Goal: Task Accomplishment & Management: Manage account settings

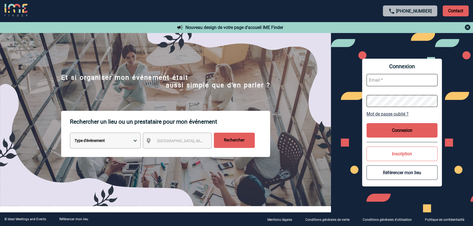
type input "gvacher@ime-groupe.com"
click at [390, 126] on button "Connexion" at bounding box center [401, 130] width 71 height 14
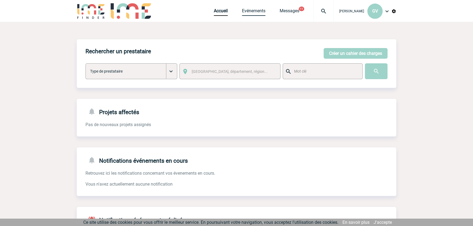
click at [255, 10] on link "Evénements" at bounding box center [253, 12] width 23 height 8
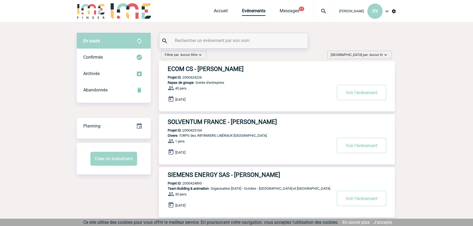
click at [230, 41] on input "text" at bounding box center [233, 41] width 121 height 8
paste input "2000423645"
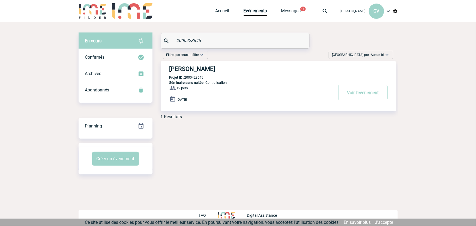
type input "2000423645"
click at [348, 96] on button "Voir l'événement" at bounding box center [362, 92] width 49 height 15
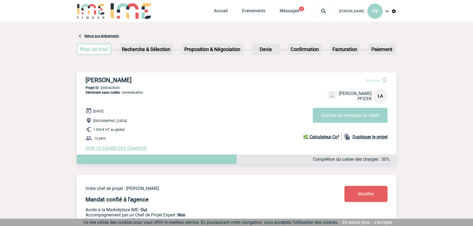
drag, startPoint x: 126, startPoint y: 153, endPoint x: 126, endPoint y: 149, distance: 3.8
click at [125, 153] on div "PFIZER - Lucas ANDRE En cours Lucas ANDRE PFIZER LA Envoyer un message au clien…" at bounding box center [236, 113] width 319 height 83
click at [126, 149] on span "VOIR LE CAHIER DES CHARGES" at bounding box center [115, 148] width 61 height 5
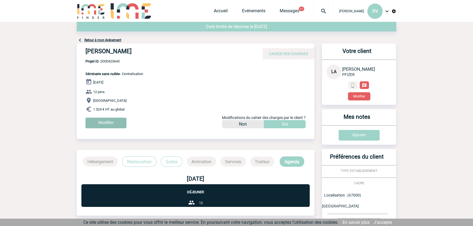
click at [109, 122] on input "Modifier" at bounding box center [105, 123] width 41 height 11
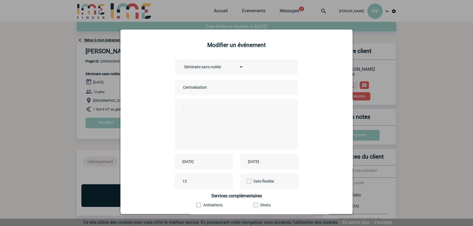
click at [195, 158] on div "[DATE]" at bounding box center [203, 161] width 58 height 15
click at [201, 161] on input "[DATE]" at bounding box center [200, 161] width 38 height 7
click at [250, 91] on link "Suivant" at bounding box center [250, 88] width 8 height 8
click at [217, 129] on link "16" at bounding box center [217, 131] width 10 height 10
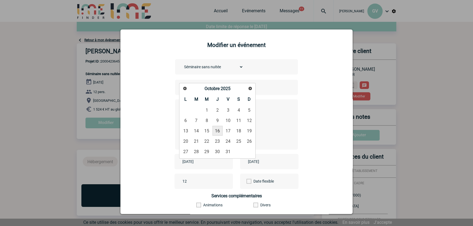
type input "[DATE]"
click at [275, 160] on input "[DATE]" at bounding box center [265, 161] width 38 height 7
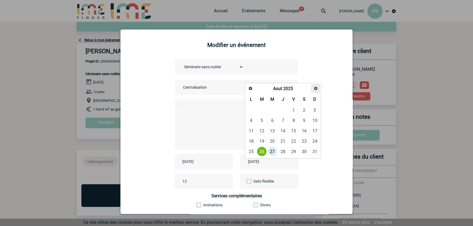
click at [316, 86] on span "Suivant" at bounding box center [315, 88] width 4 height 4
click at [280, 132] on link "16" at bounding box center [283, 131] width 10 height 10
type input "[DATE]"
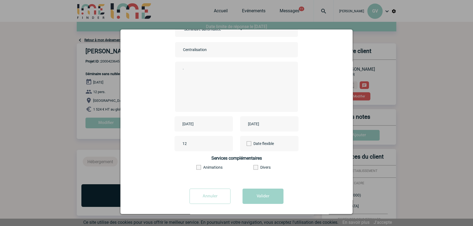
scroll to position [40, 0]
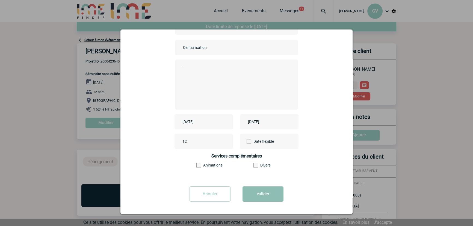
click at [264, 192] on button "Valider" at bounding box center [262, 193] width 41 height 15
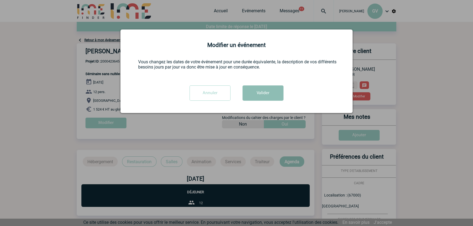
click at [264, 98] on button "Valider" at bounding box center [262, 92] width 41 height 15
